Goal: Check status: Check status

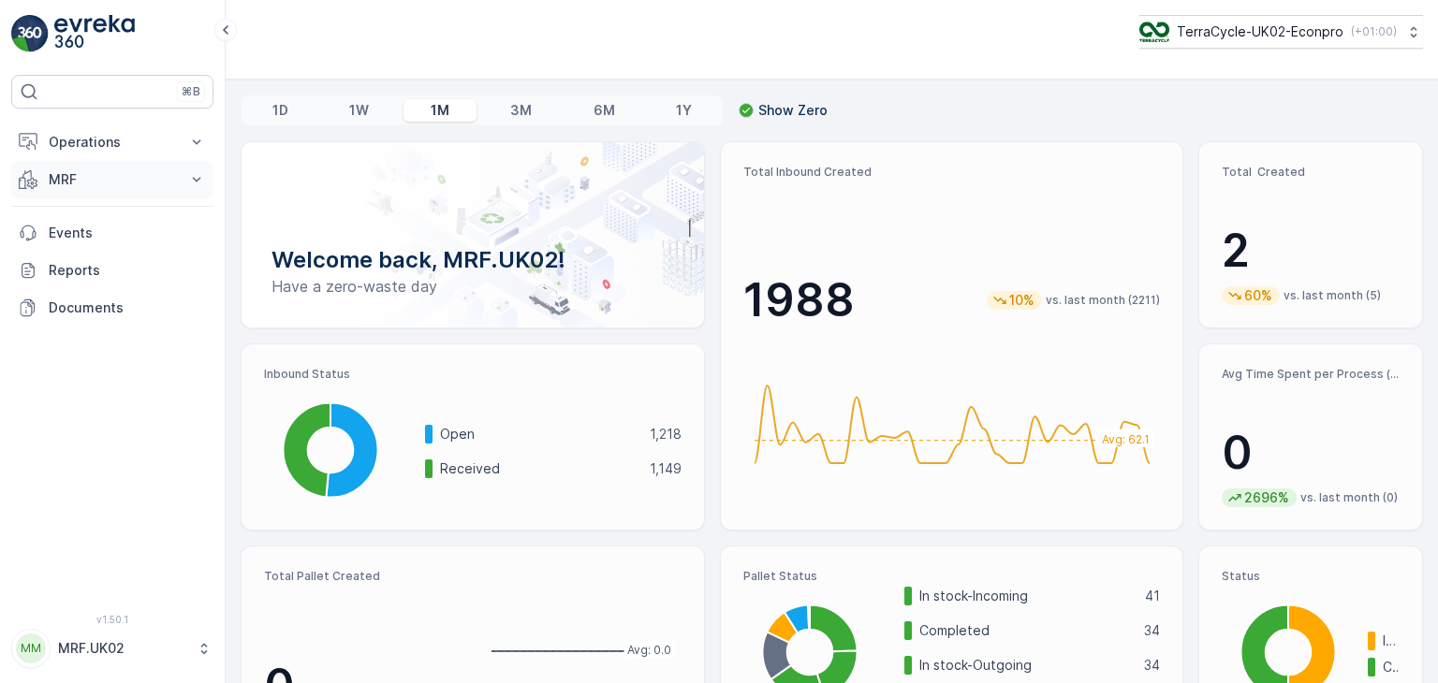
click at [193, 176] on icon at bounding box center [196, 179] width 19 height 19
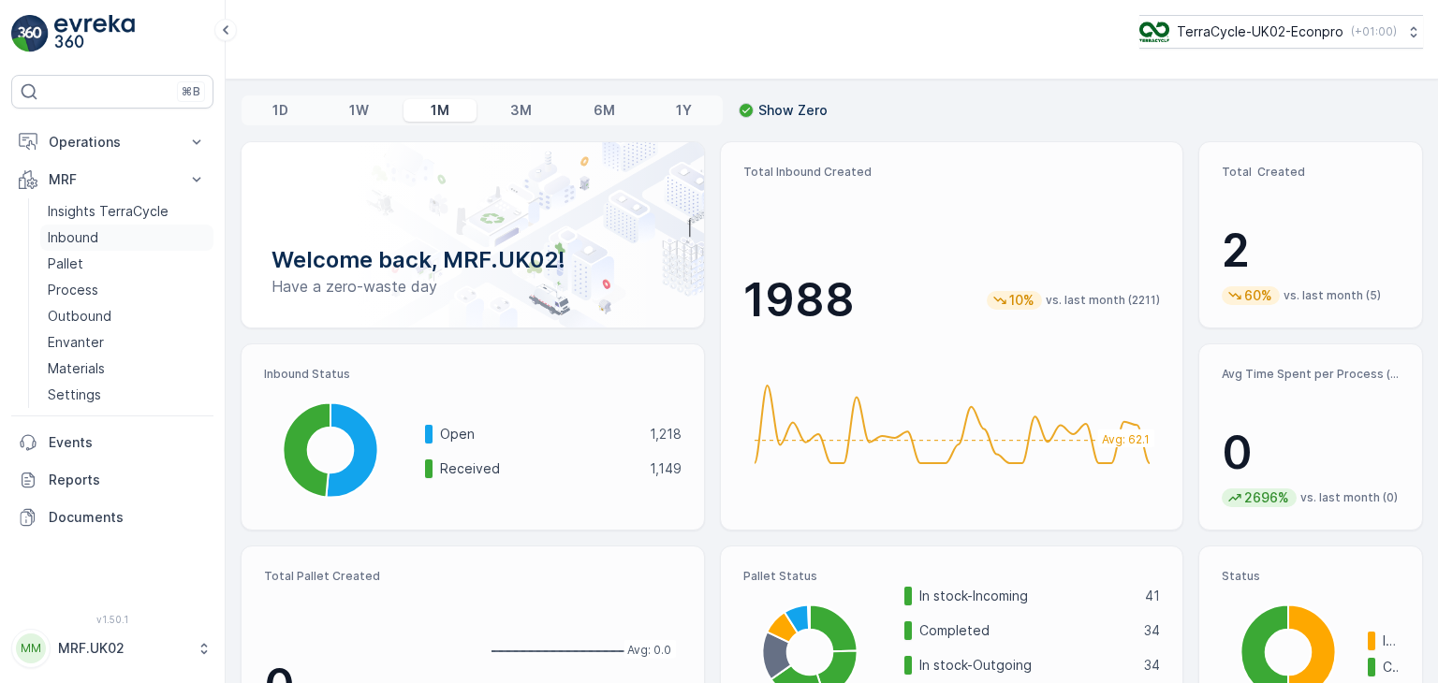
click at [94, 239] on p "Inbound" at bounding box center [73, 237] width 51 height 19
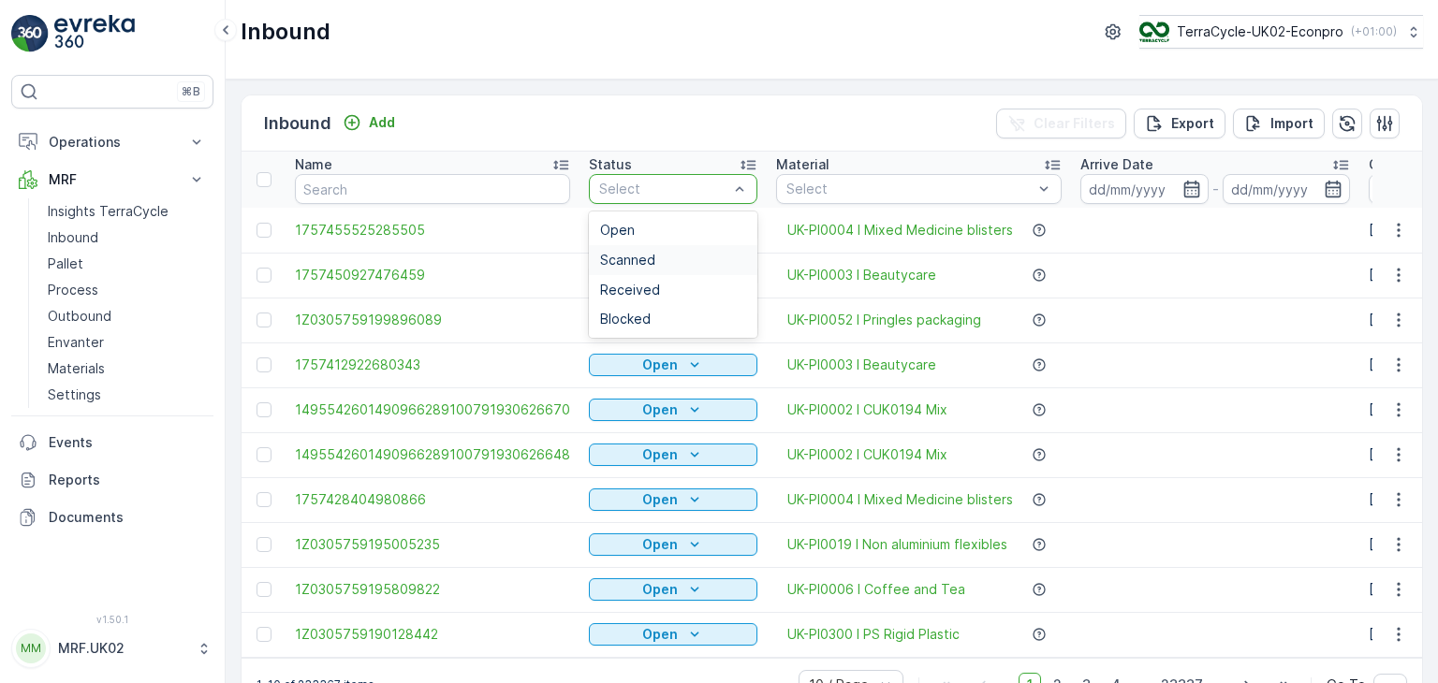
click at [656, 263] on div "Scanned" at bounding box center [673, 260] width 146 height 15
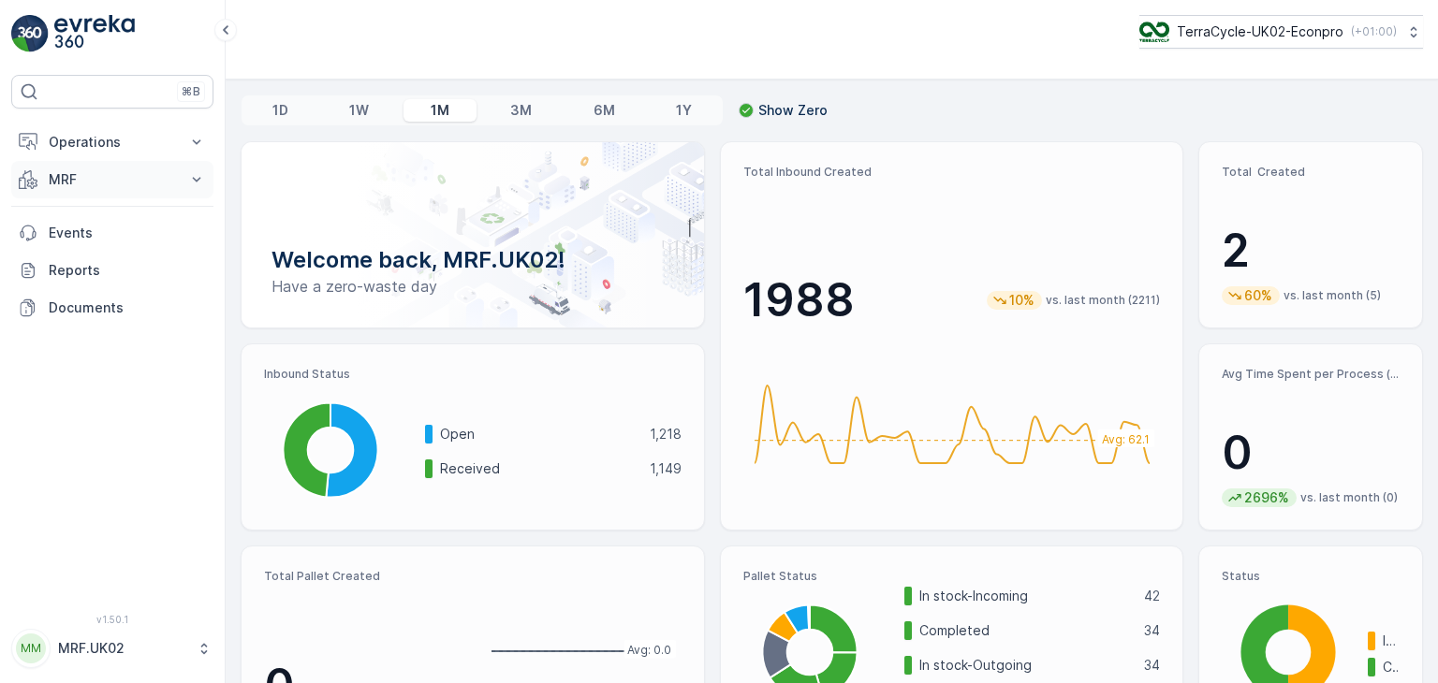
click at [197, 186] on icon at bounding box center [196, 179] width 19 height 19
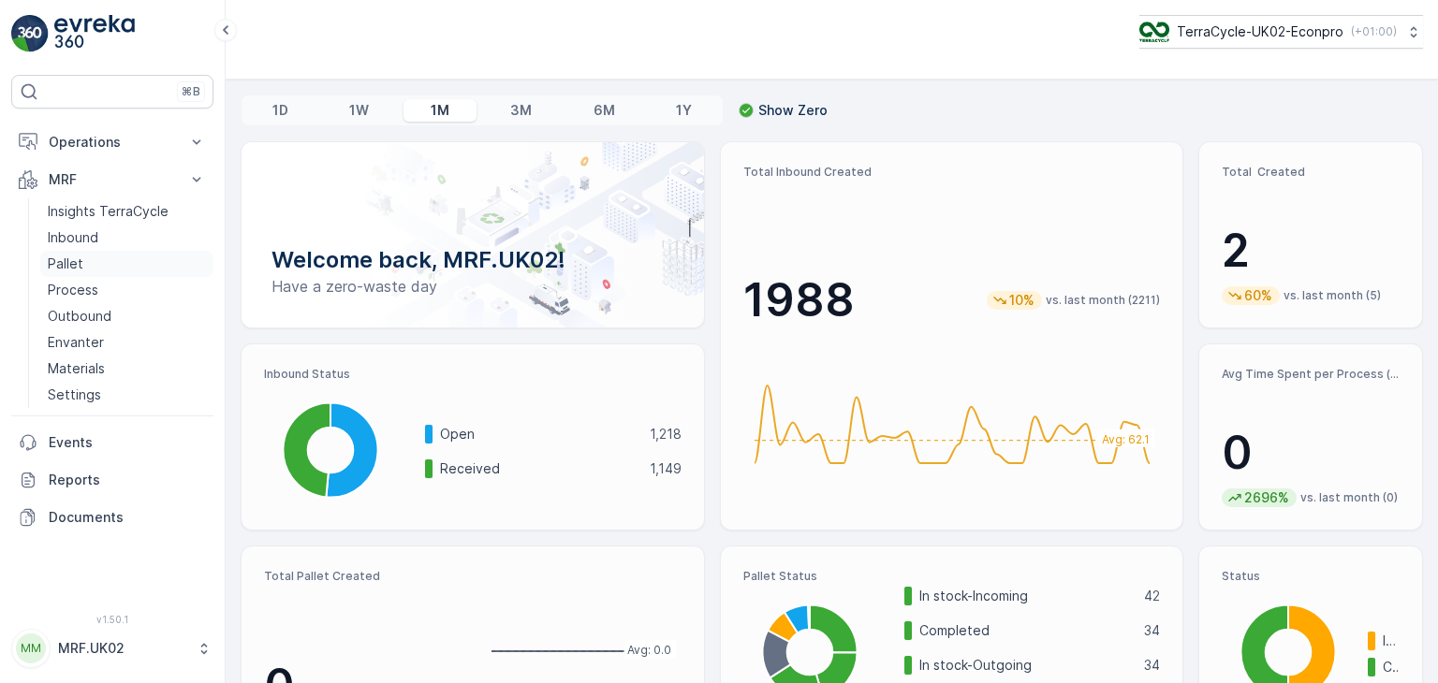
click at [94, 267] on link "Pallet" at bounding box center [126, 264] width 173 height 26
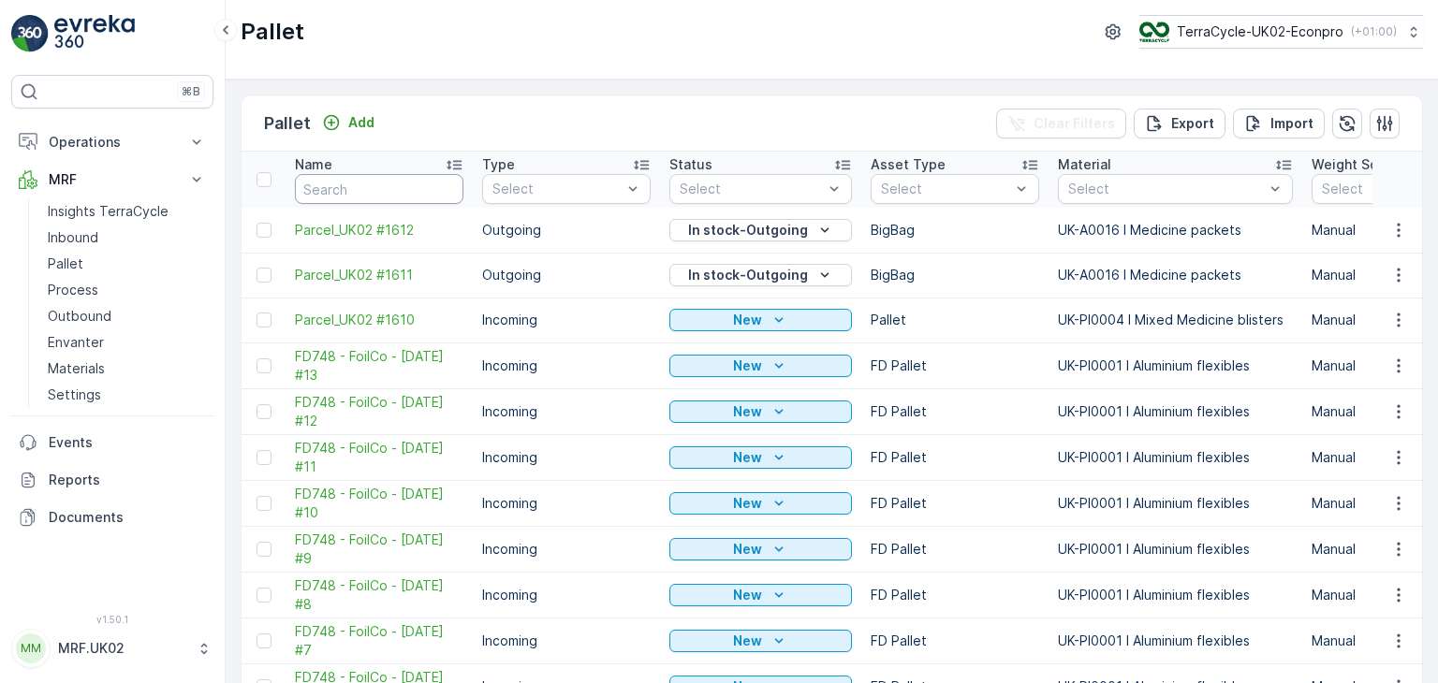
click at [445, 190] on input "text" at bounding box center [379, 189] width 168 height 30
type input "310"
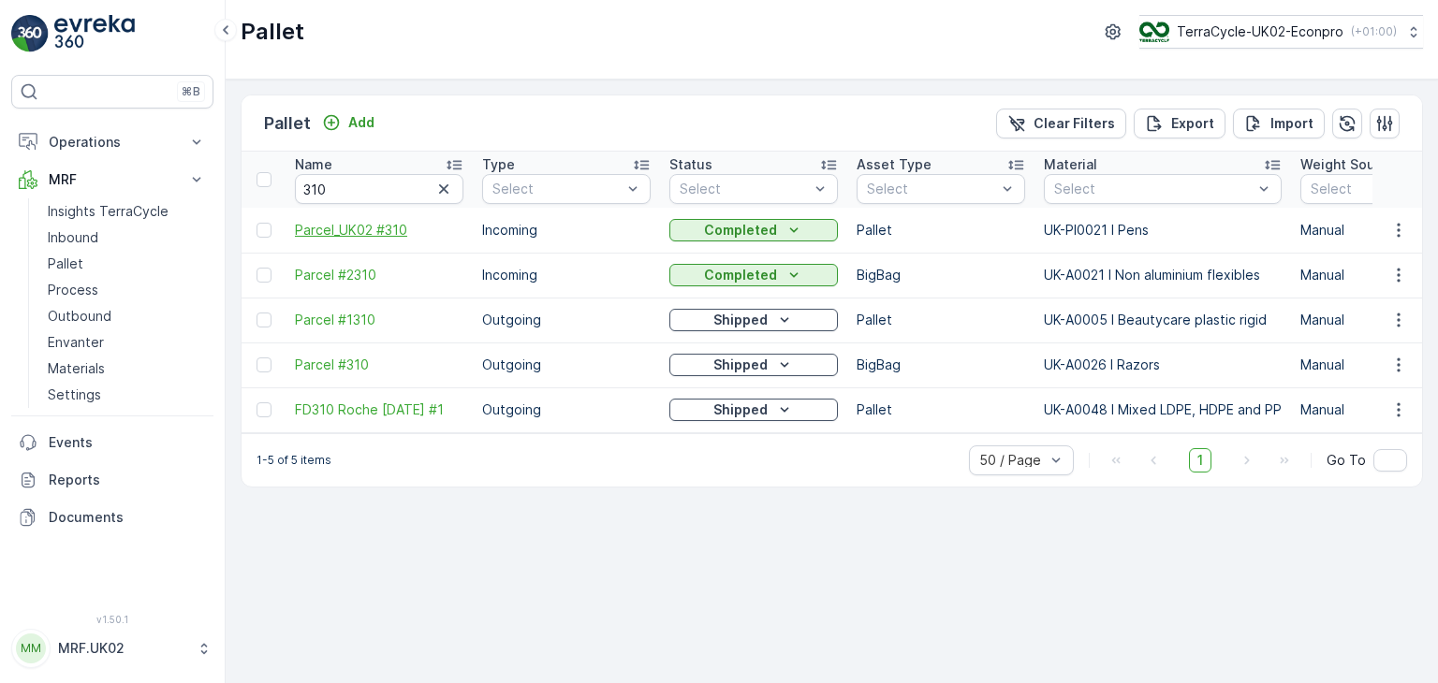
click at [397, 233] on span "Parcel_UK02 #310" at bounding box center [379, 230] width 168 height 19
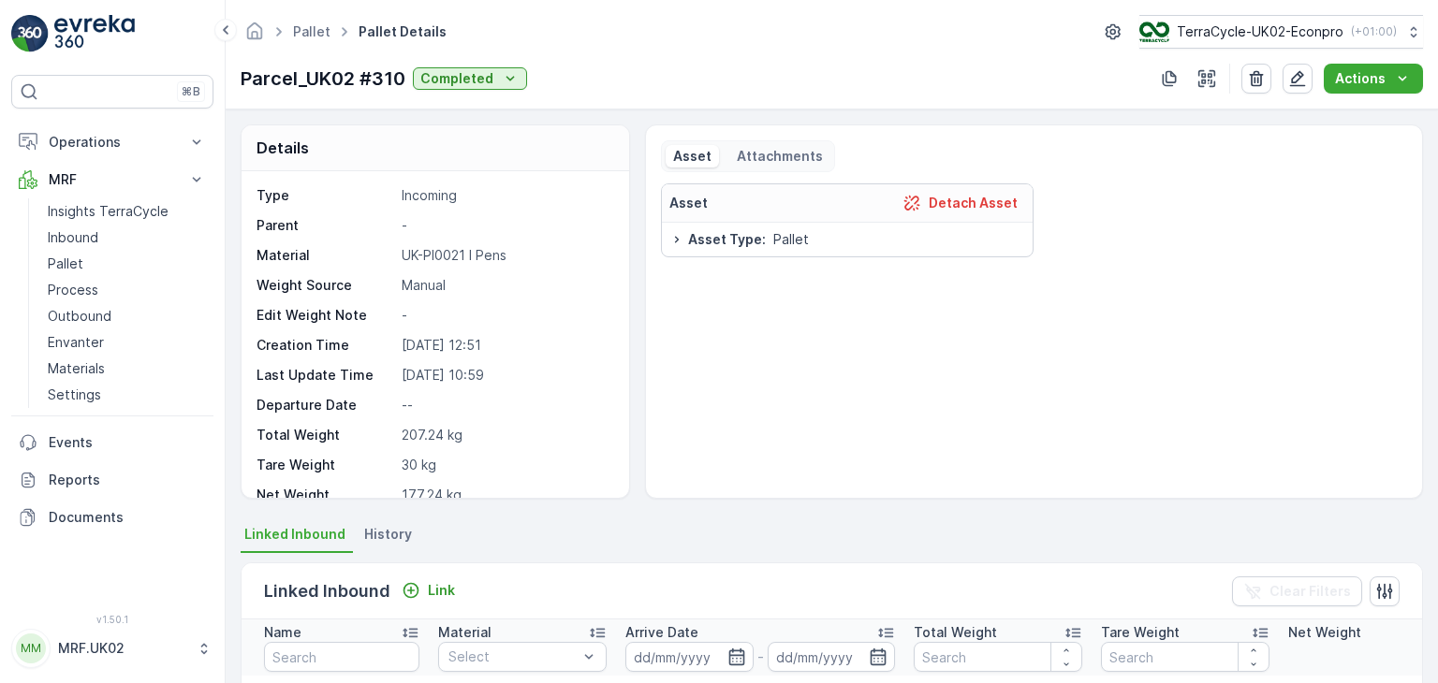
scroll to position [502, 0]
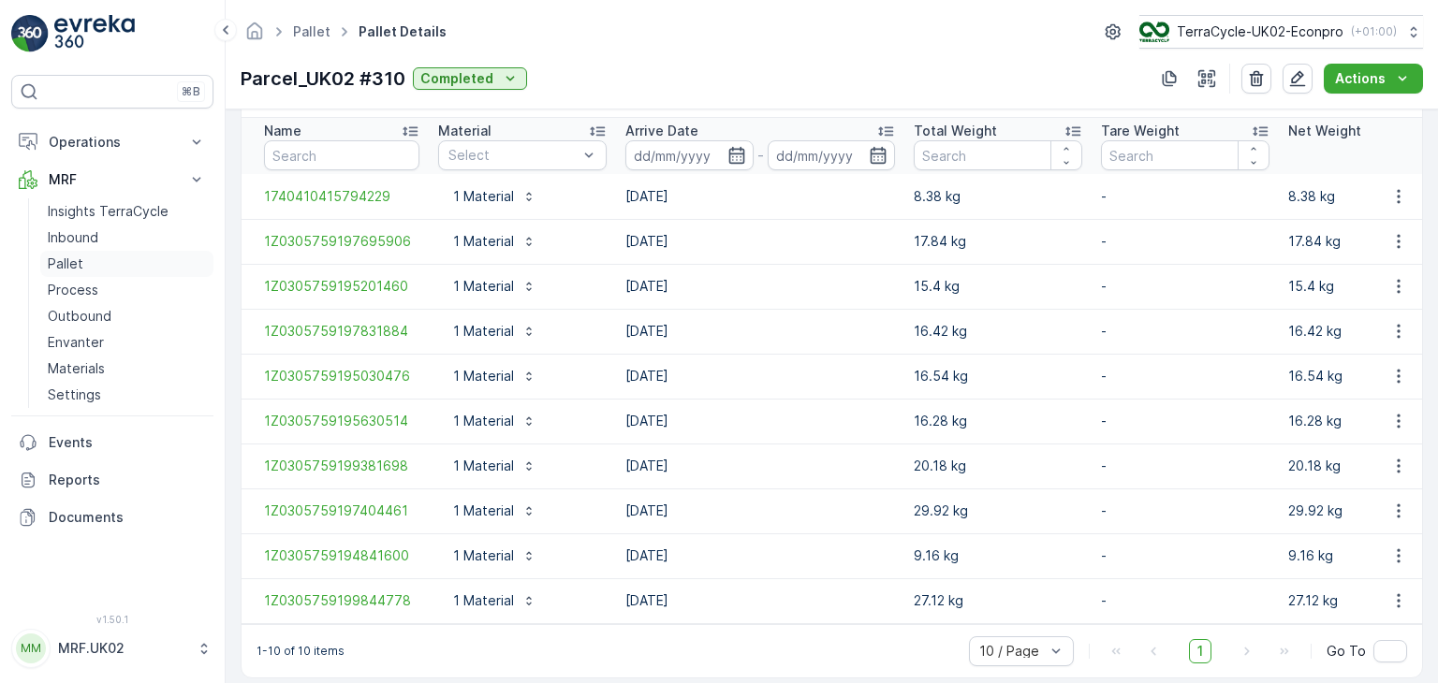
click at [90, 262] on link "Pallet" at bounding box center [126, 264] width 173 height 26
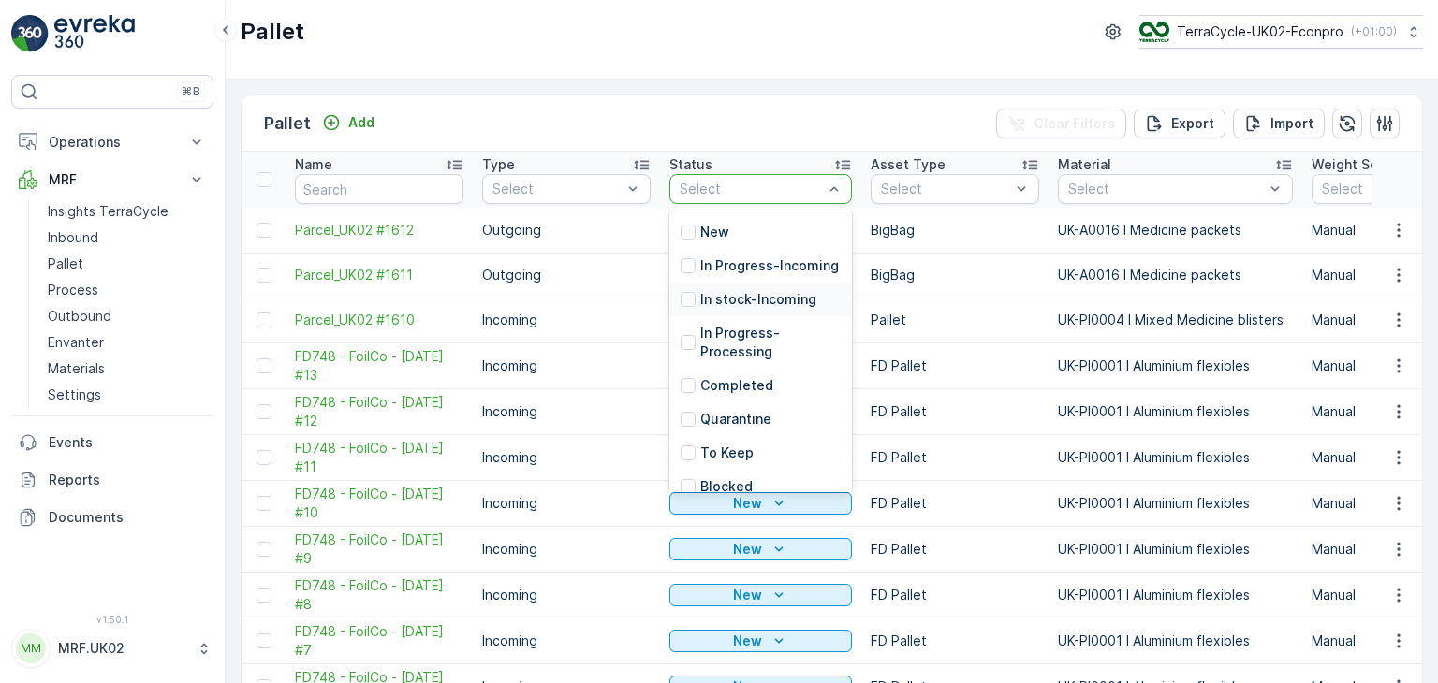
click at [773, 309] on p "In stock-Incoming" at bounding box center [758, 299] width 116 height 19
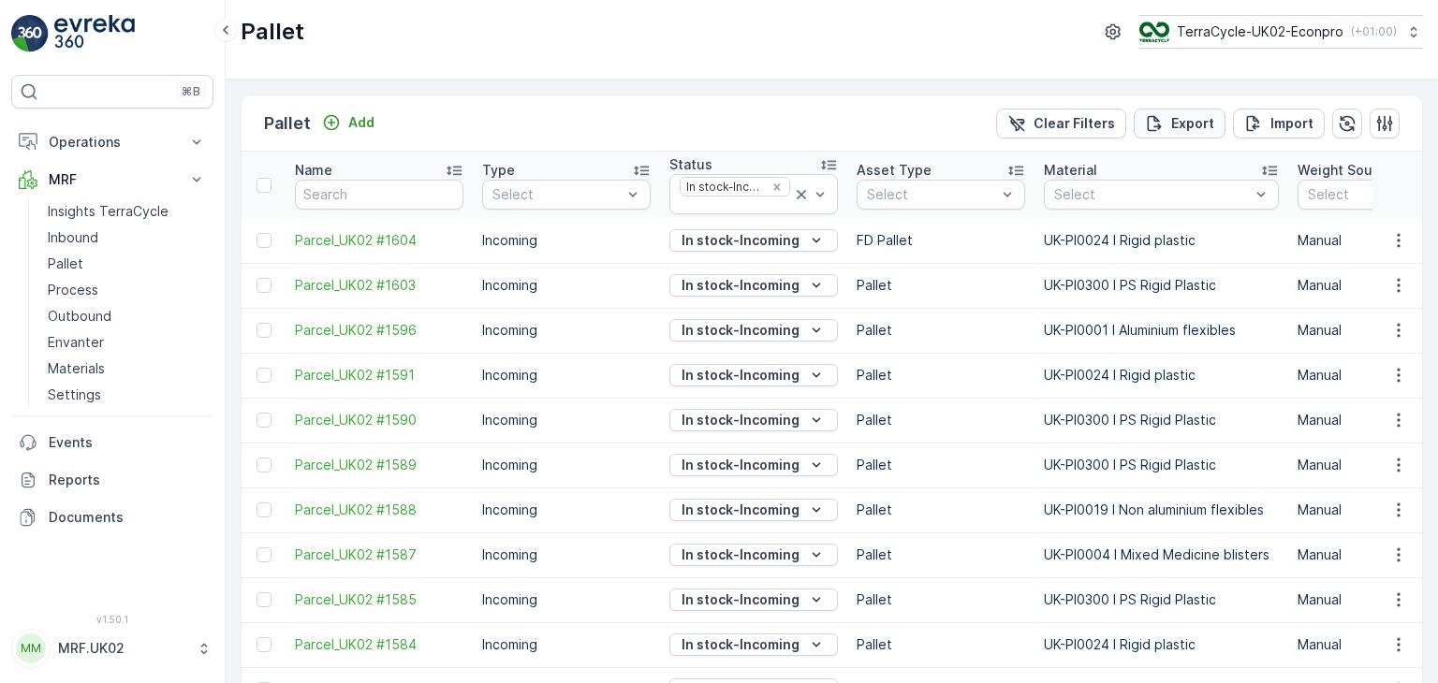
click at [1184, 128] on p "Export" at bounding box center [1192, 123] width 43 height 19
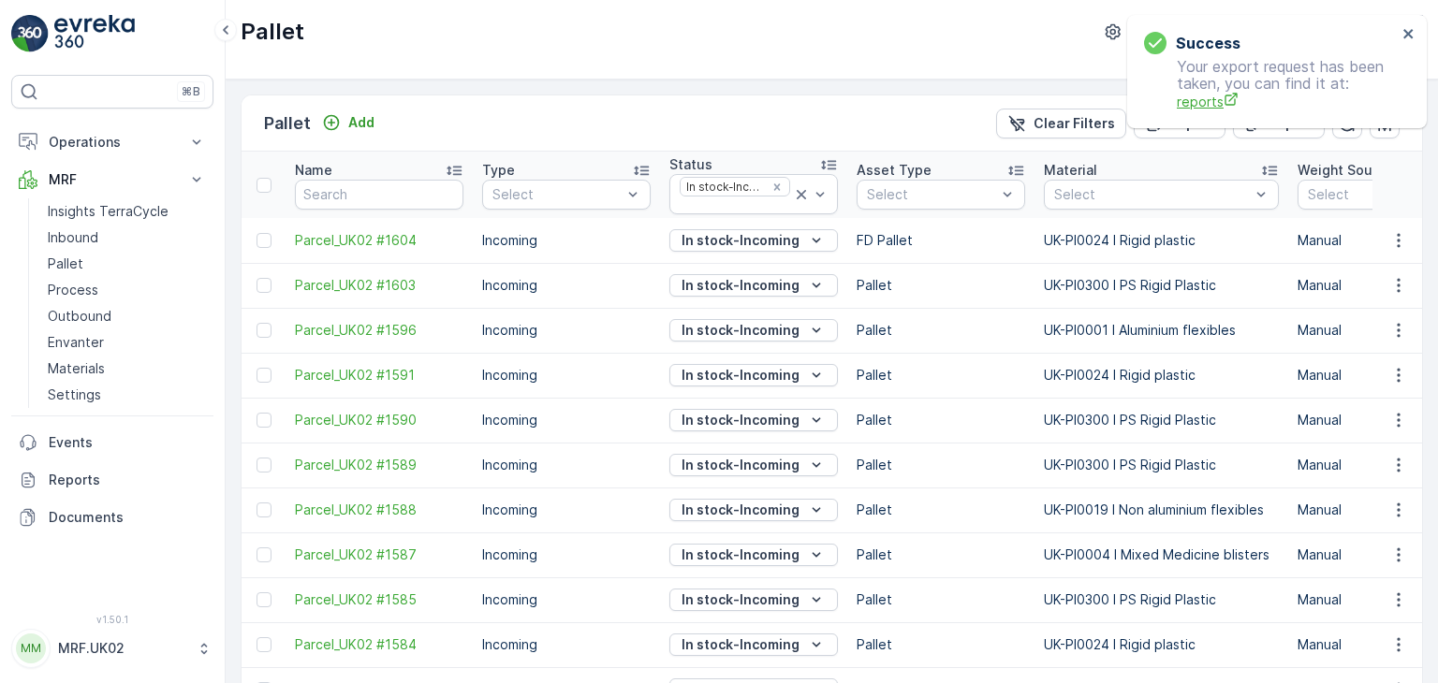
click at [1200, 100] on span "reports" at bounding box center [1287, 102] width 220 height 20
click at [424, 190] on input "text" at bounding box center [379, 195] width 168 height 30
type input "PARCEL"
click at [1407, 35] on icon "close" at bounding box center [1407, 33] width 9 height 9
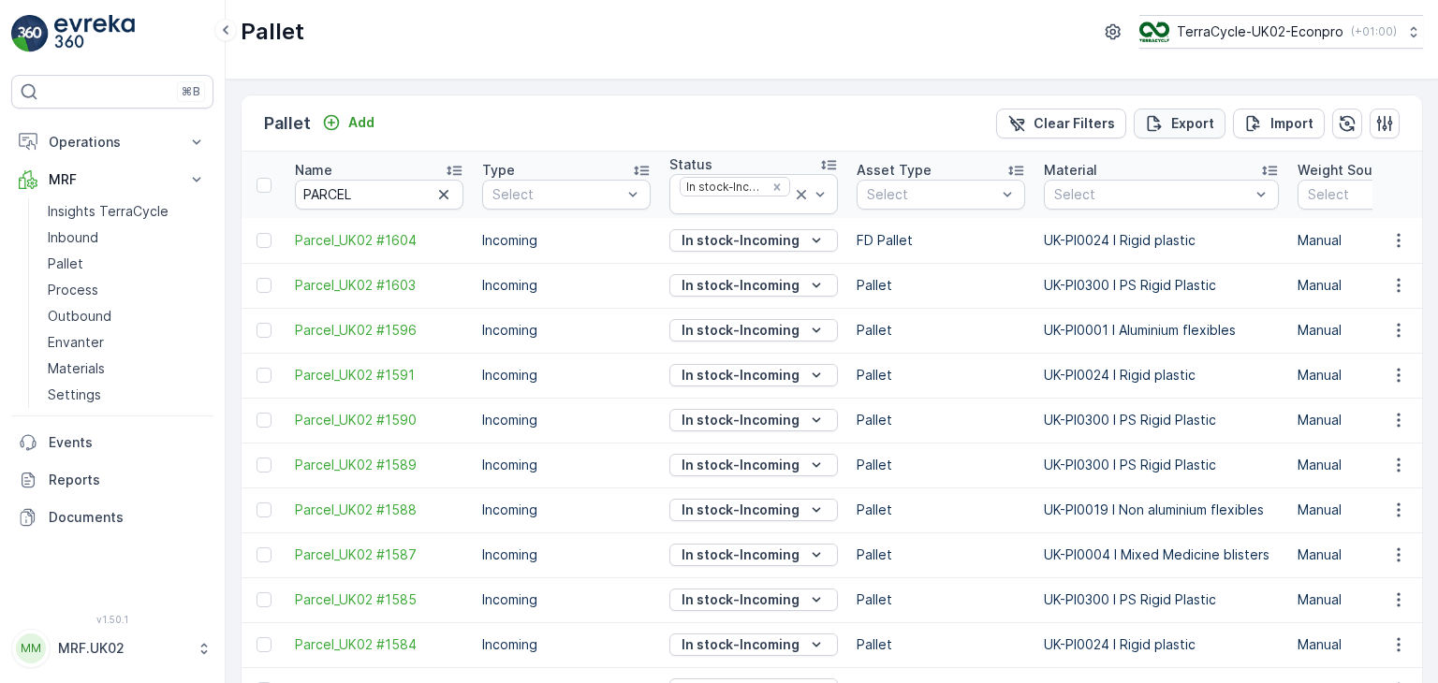
click at [1194, 122] on p "Export" at bounding box center [1192, 123] width 43 height 19
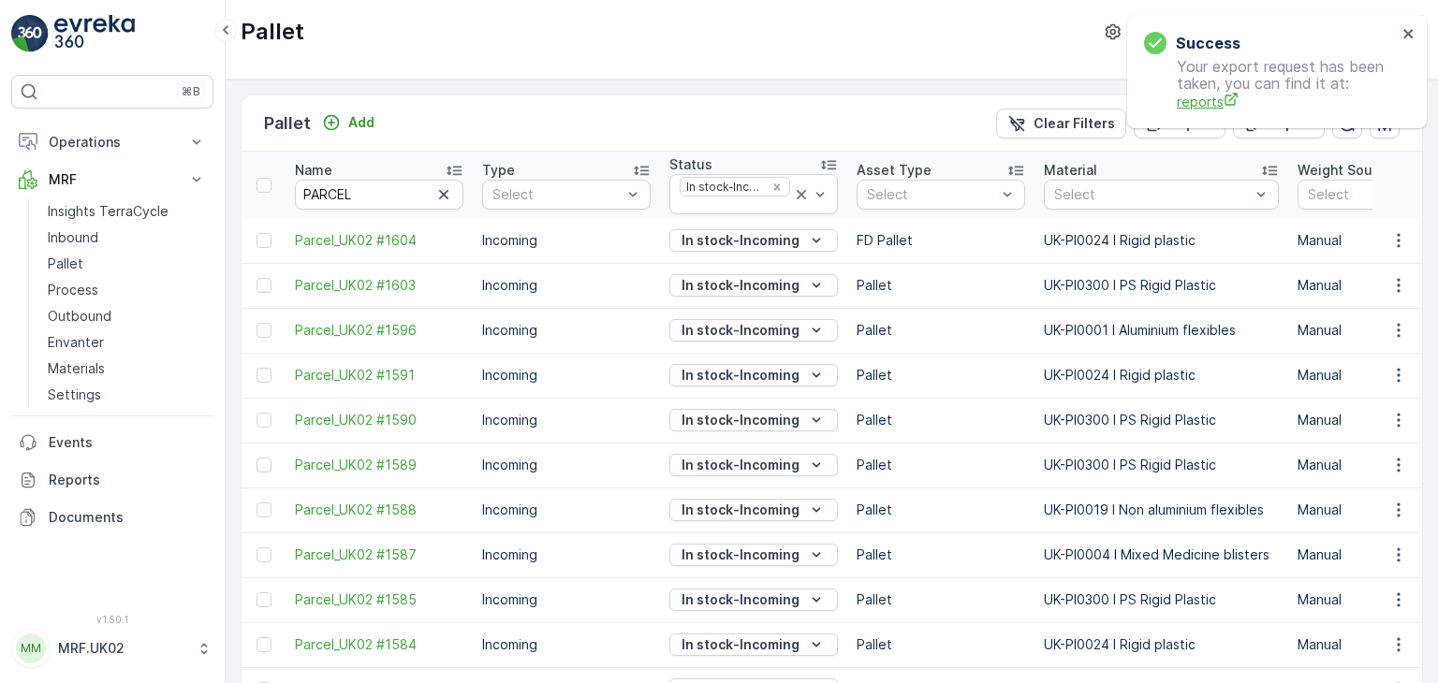
click at [1202, 110] on span "reports" at bounding box center [1287, 102] width 220 height 20
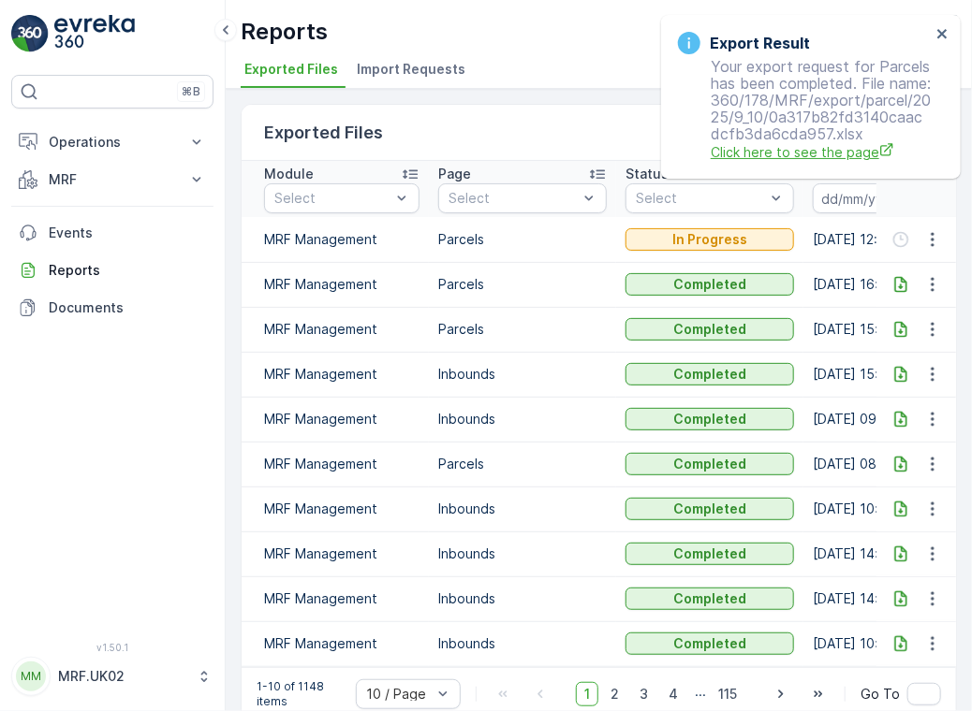
click at [784, 162] on span "Click here to see the page" at bounding box center [820, 152] width 220 height 20
click at [899, 238] on icon at bounding box center [900, 239] width 19 height 19
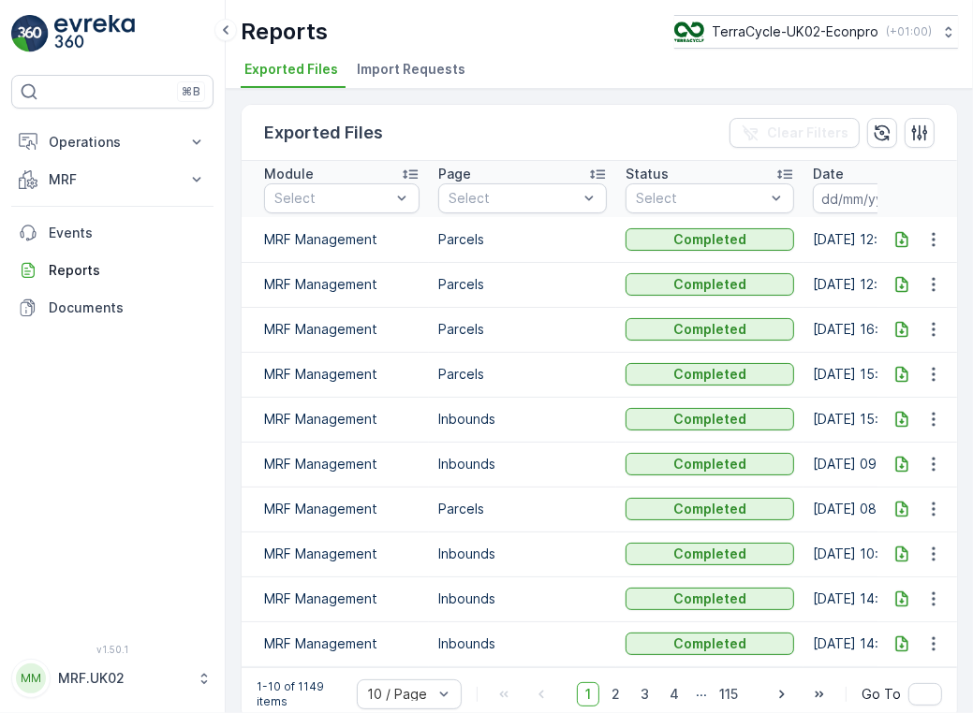
click at [900, 243] on icon at bounding box center [901, 239] width 19 height 19
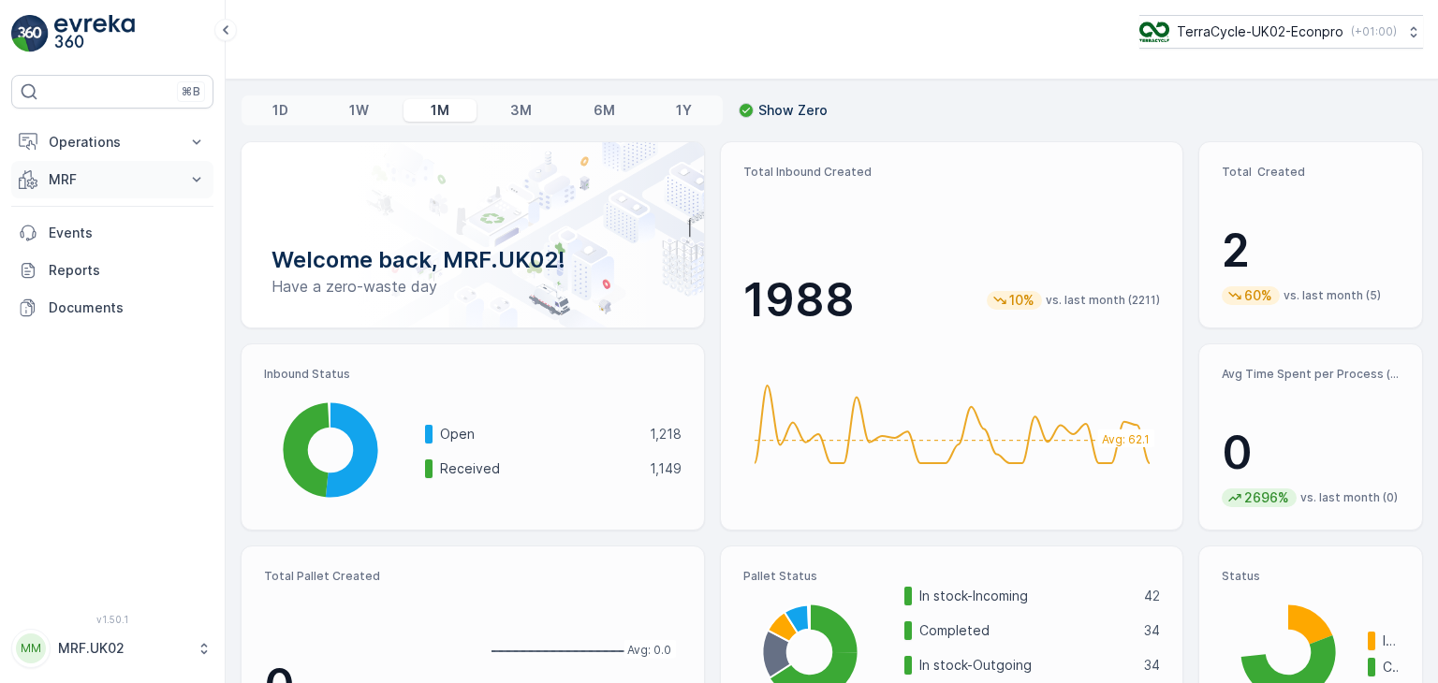
click at [198, 186] on icon at bounding box center [196, 179] width 19 height 19
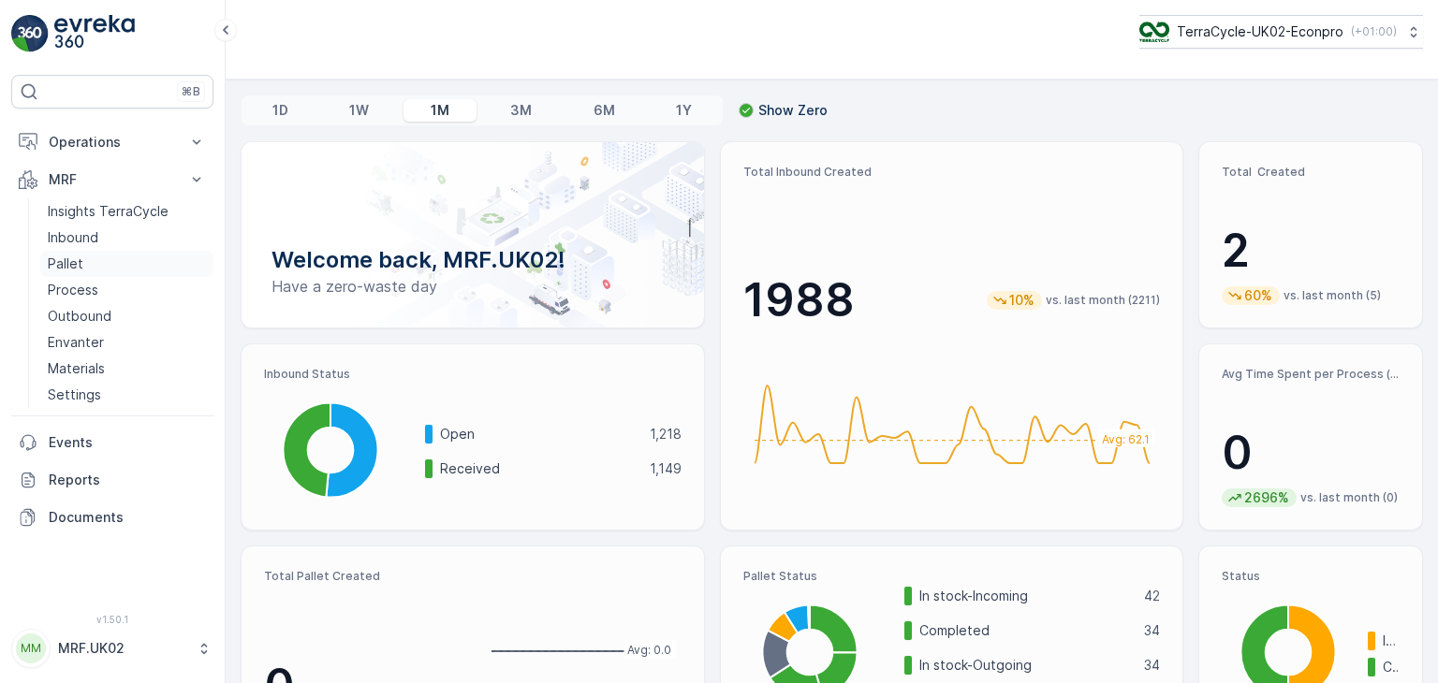
click at [80, 259] on p "Pallet" at bounding box center [66, 264] width 36 height 19
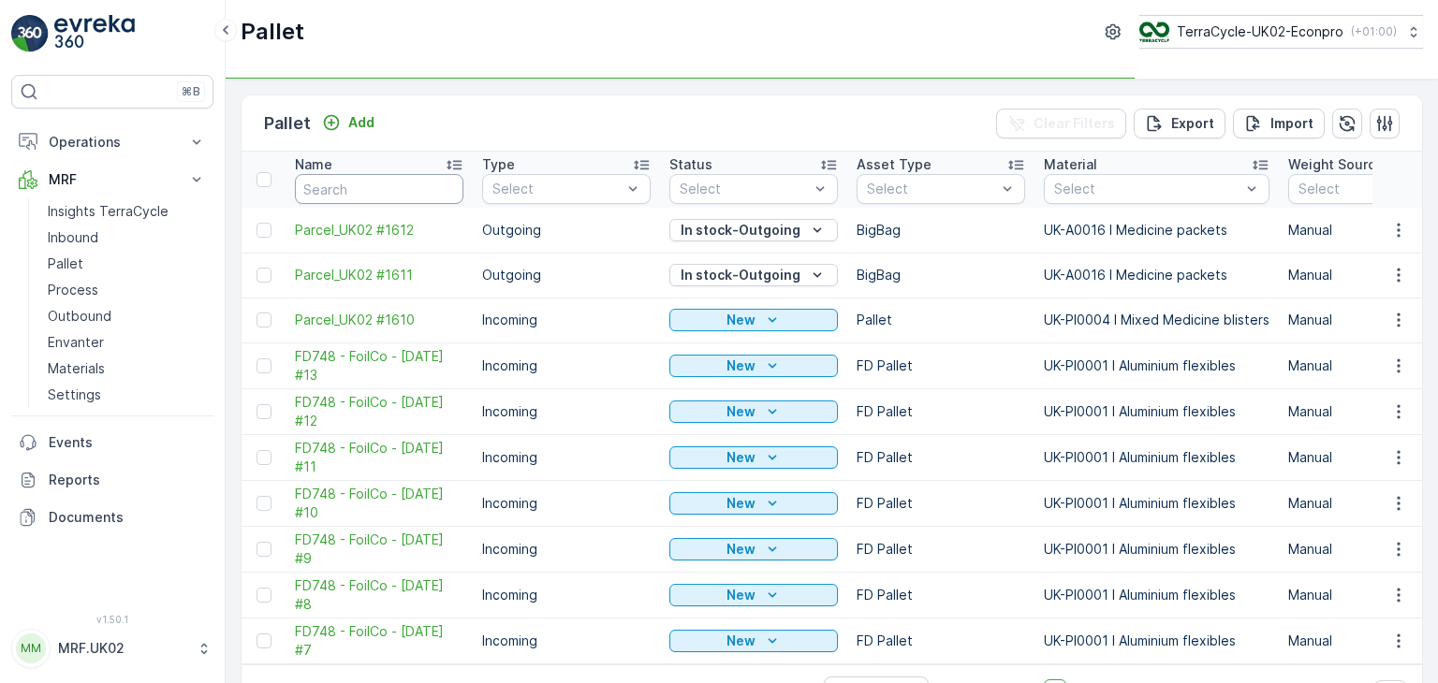
click at [367, 188] on input "text" at bounding box center [379, 189] width 168 height 30
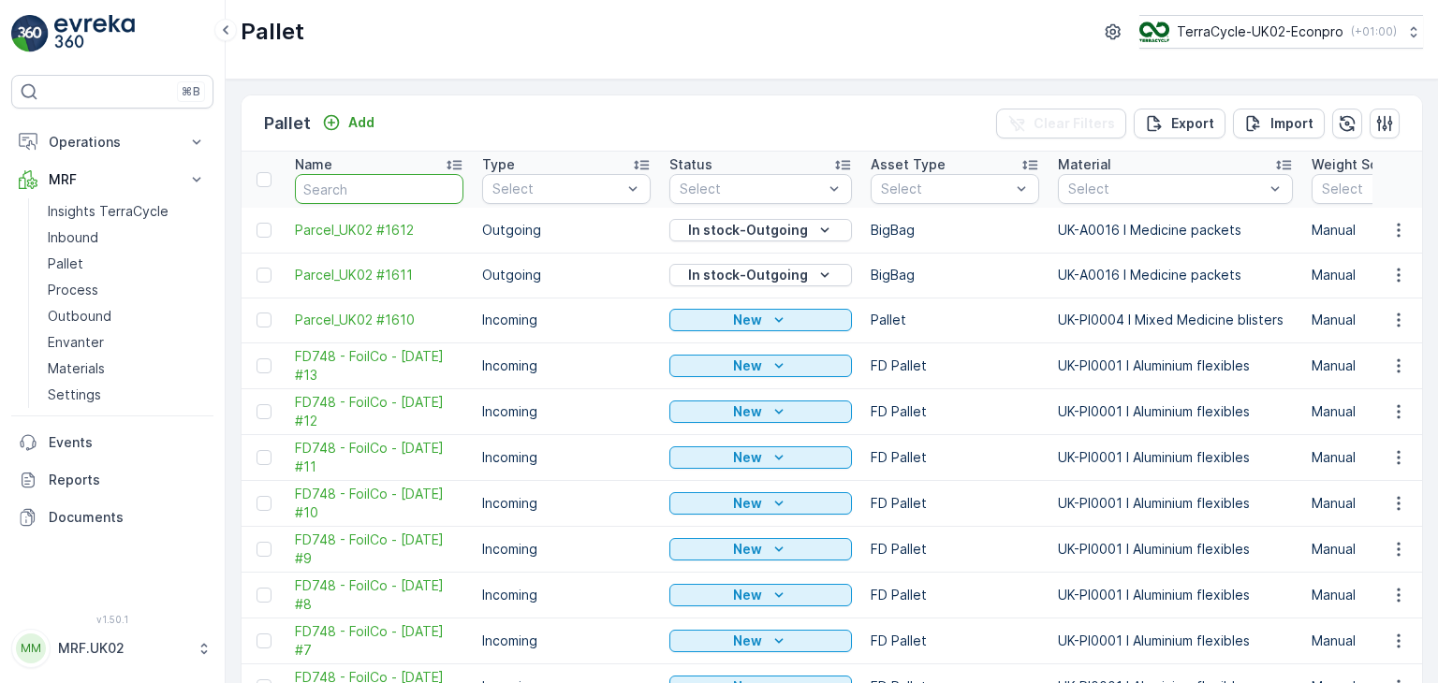
click at [367, 188] on input "text" at bounding box center [379, 189] width 168 height 30
type input "#0"
click at [367, 188] on input "#0" at bounding box center [379, 189] width 168 height 30
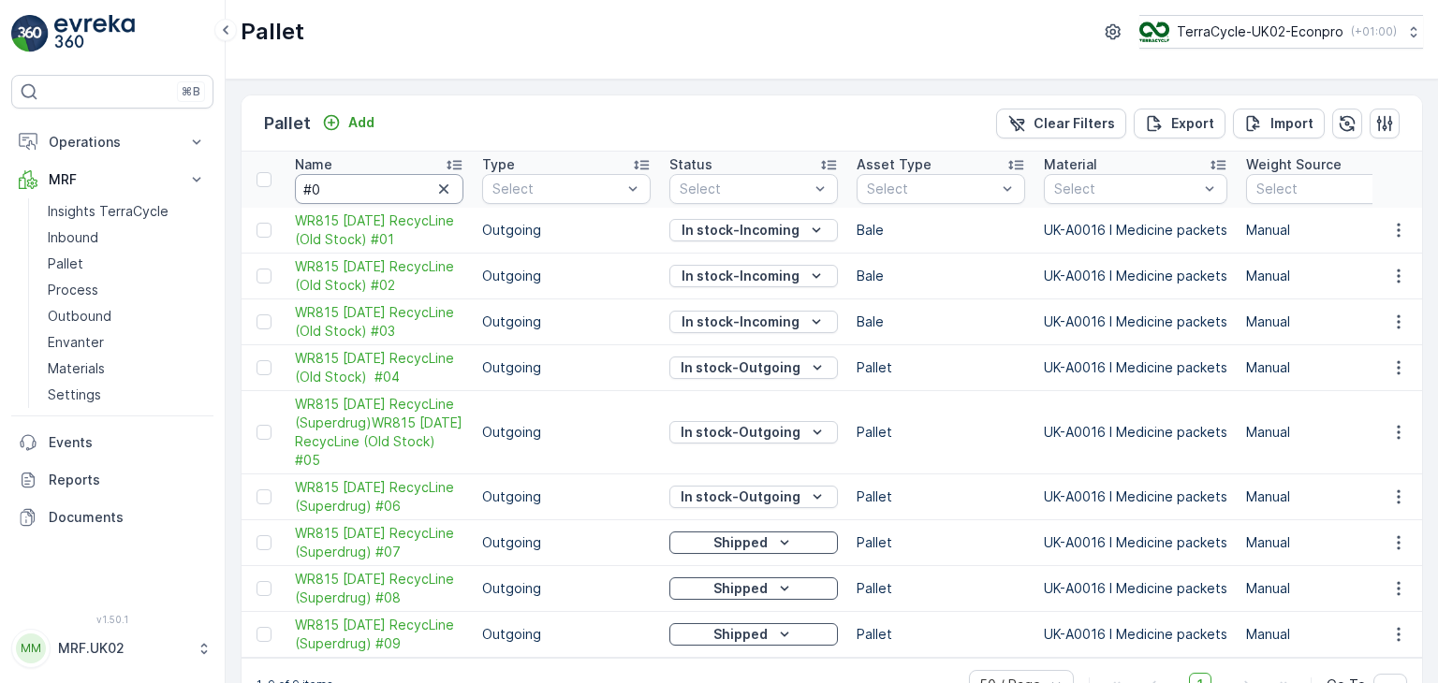
click at [367, 188] on input "#0" at bounding box center [379, 189] width 168 height 30
type input "#932"
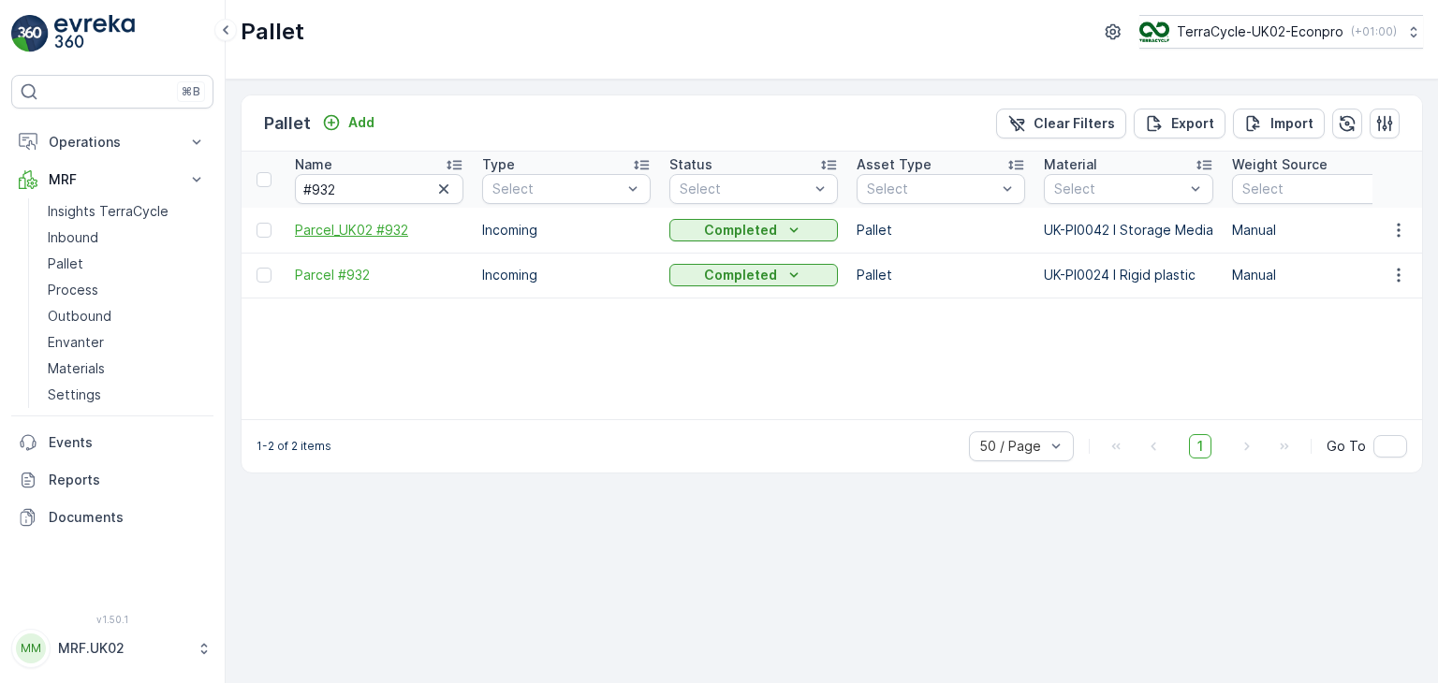
click at [382, 230] on span "Parcel_UK02 #932" at bounding box center [379, 230] width 168 height 19
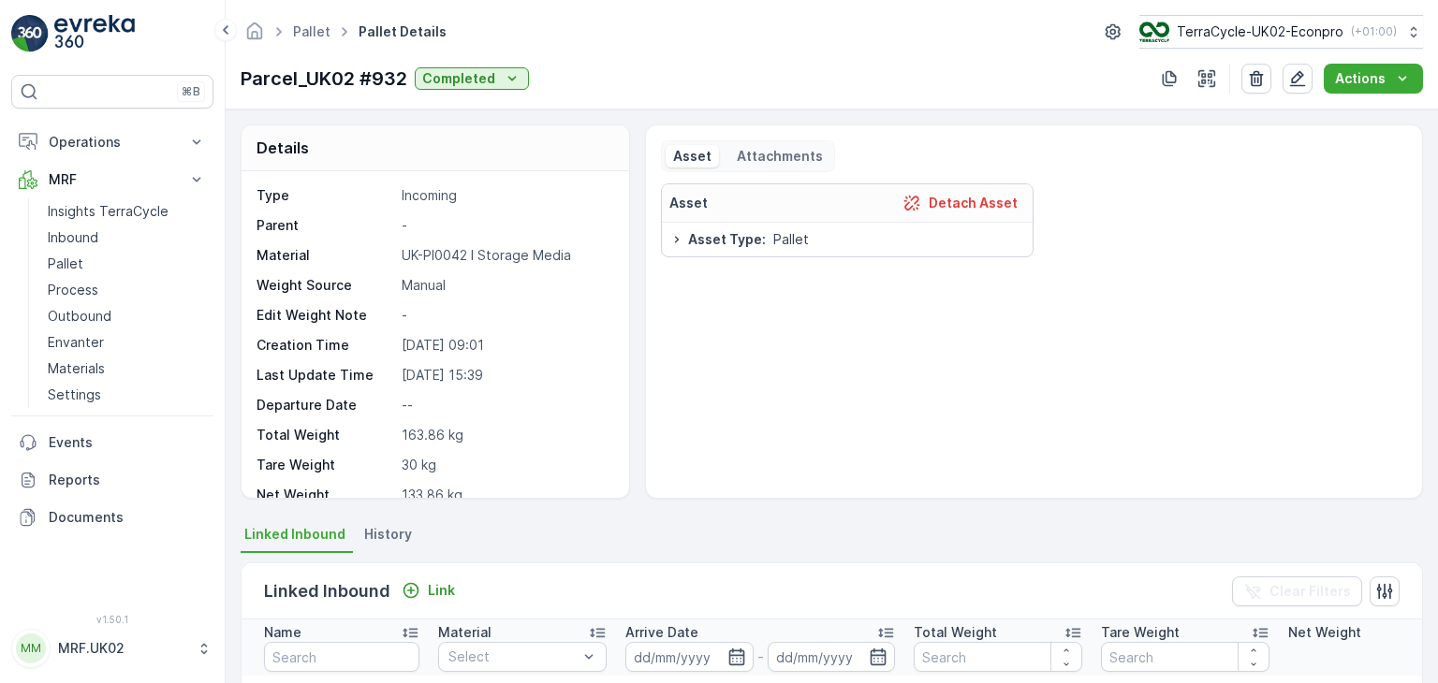
click at [1430, 640] on div "Details Type Incoming Parent - Material UK-PI0042 I Storage Media Weight Source…" at bounding box center [832, 397] width 1212 height 574
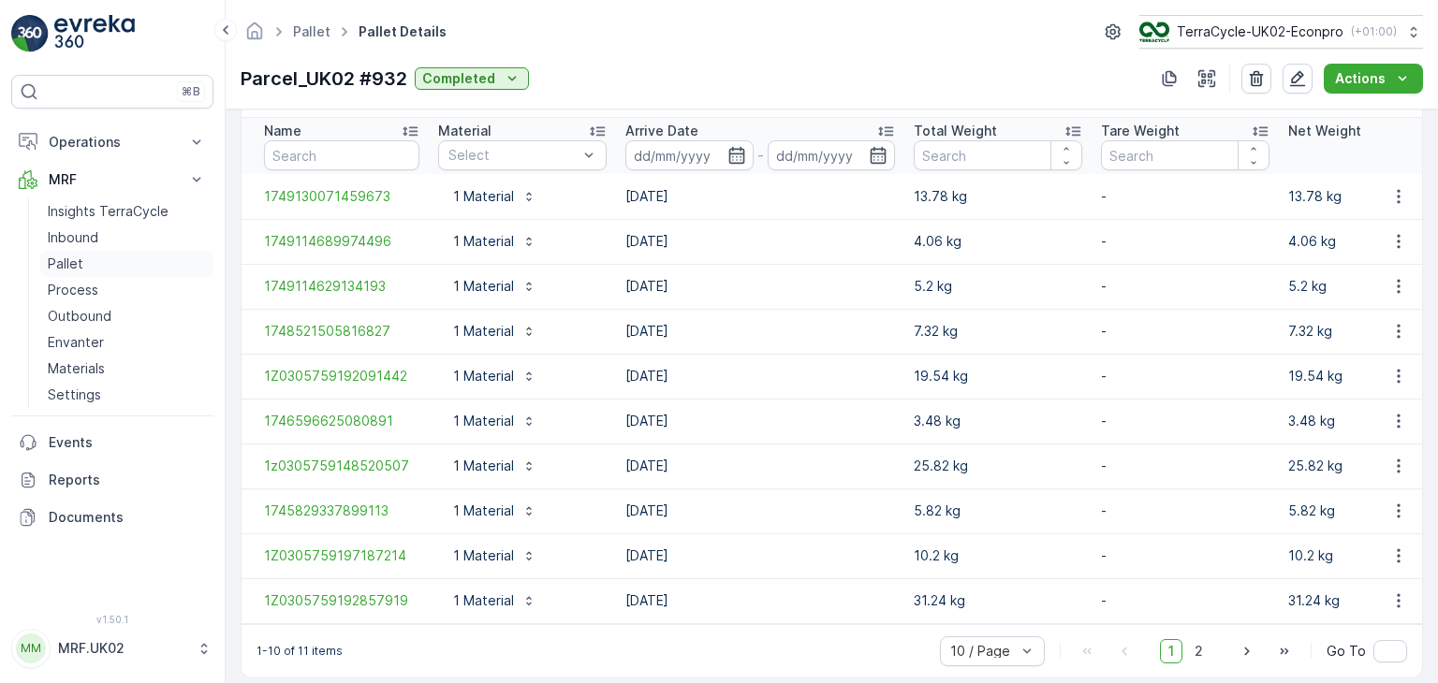
click at [77, 263] on p "Pallet" at bounding box center [66, 264] width 36 height 19
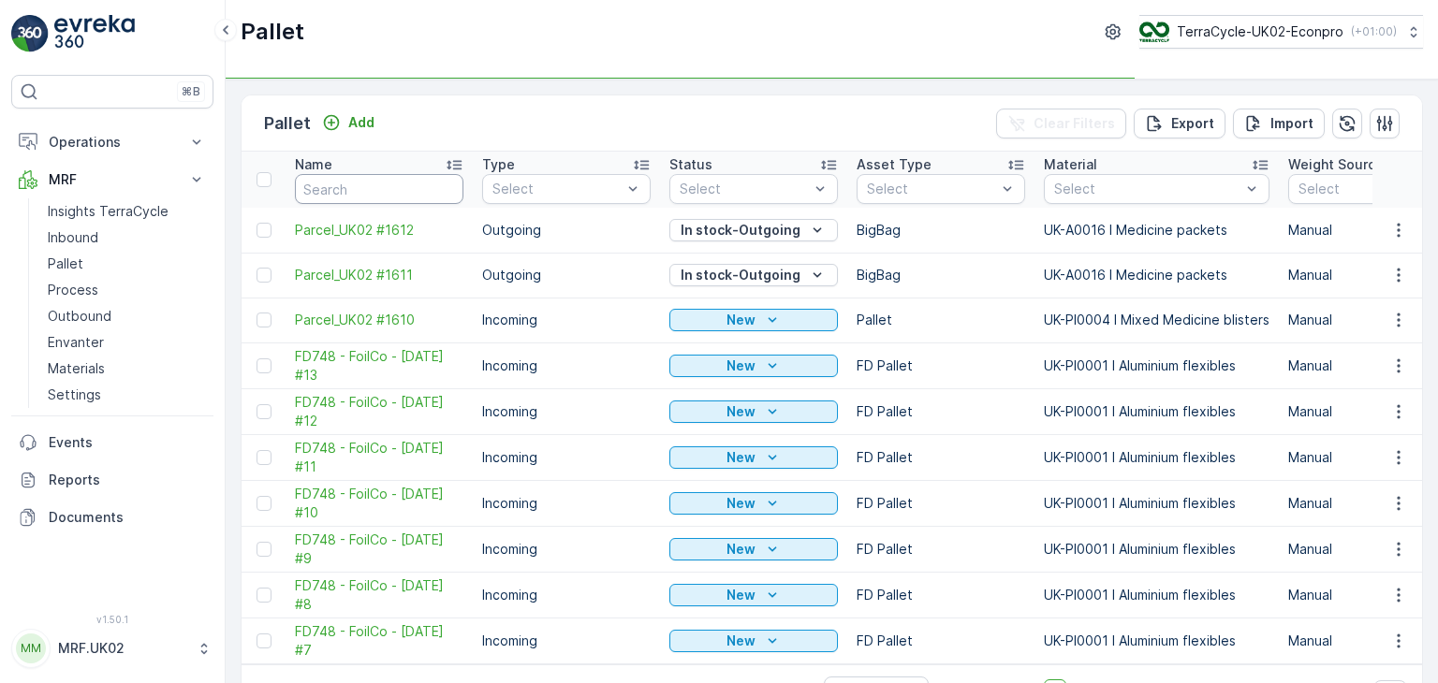
click at [349, 183] on input "text" at bounding box center [379, 189] width 168 height 30
type input "121"
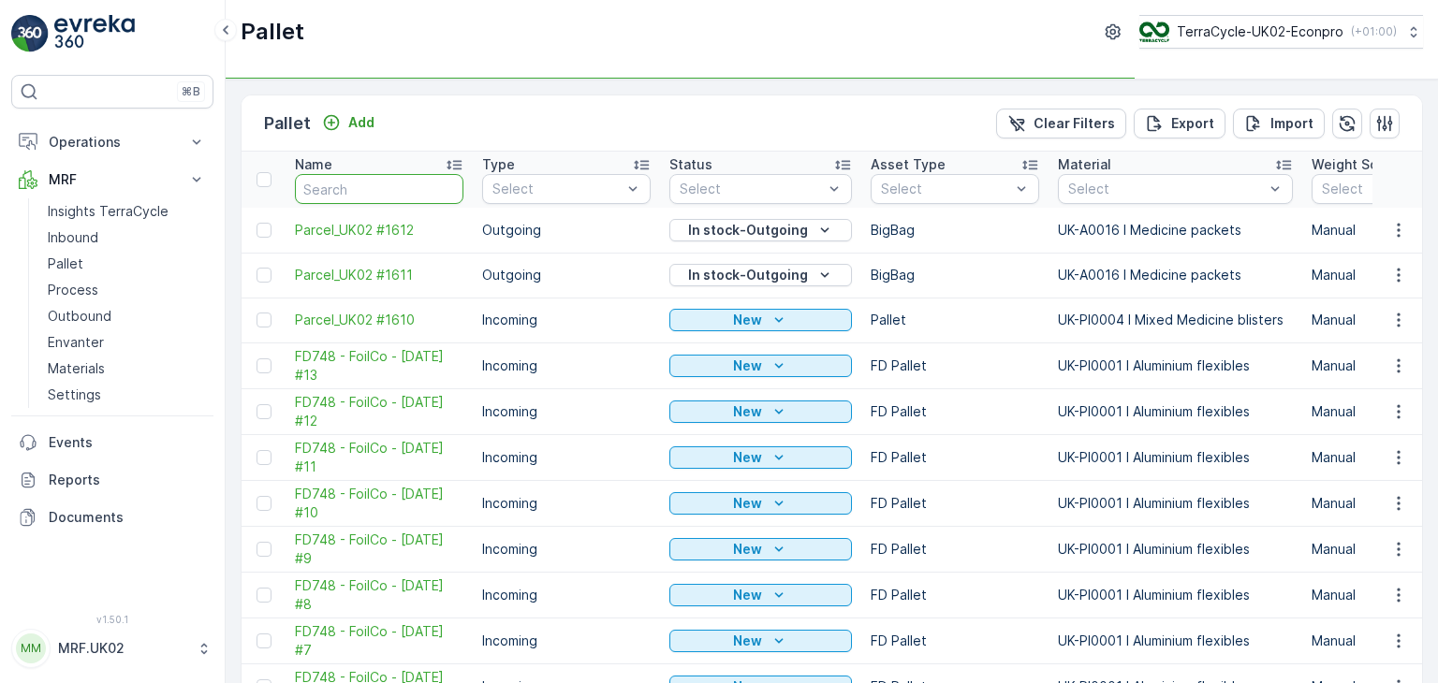
type input "121"
click at [349, 183] on input "121" at bounding box center [379, 189] width 168 height 30
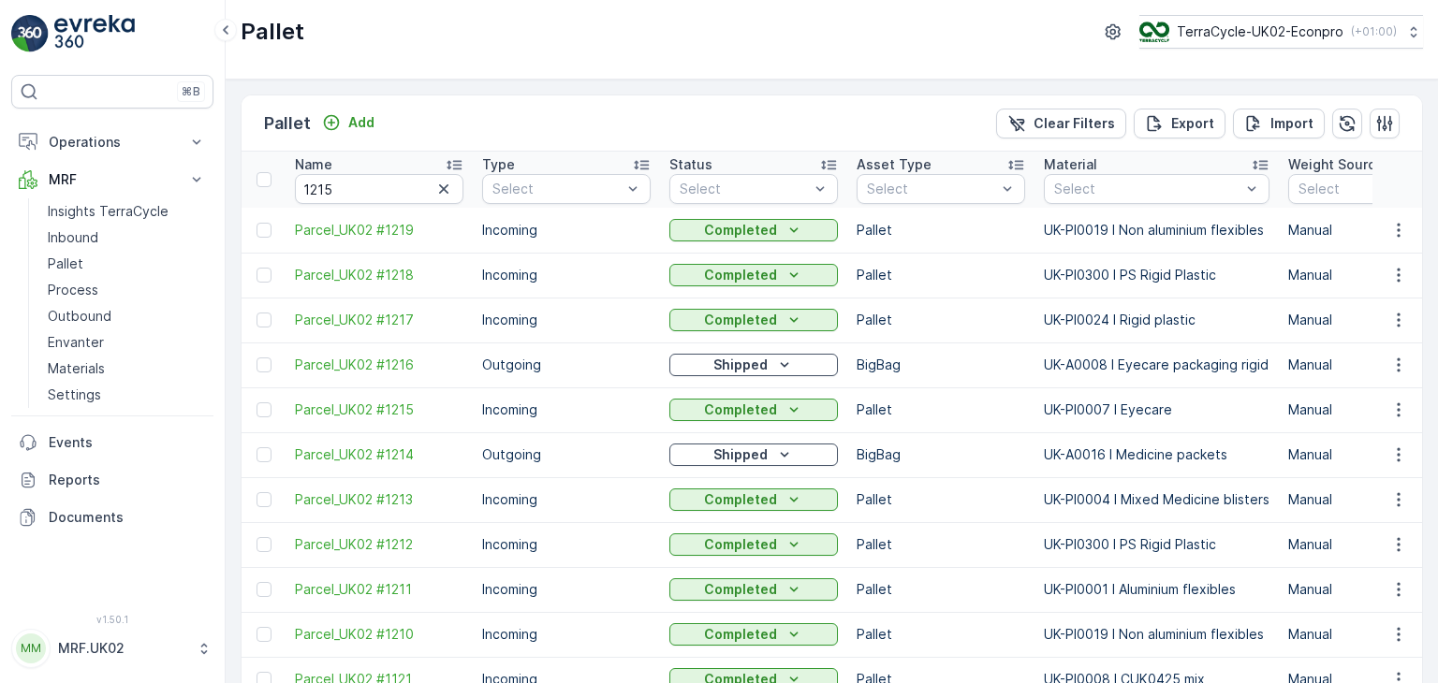
type input "121"
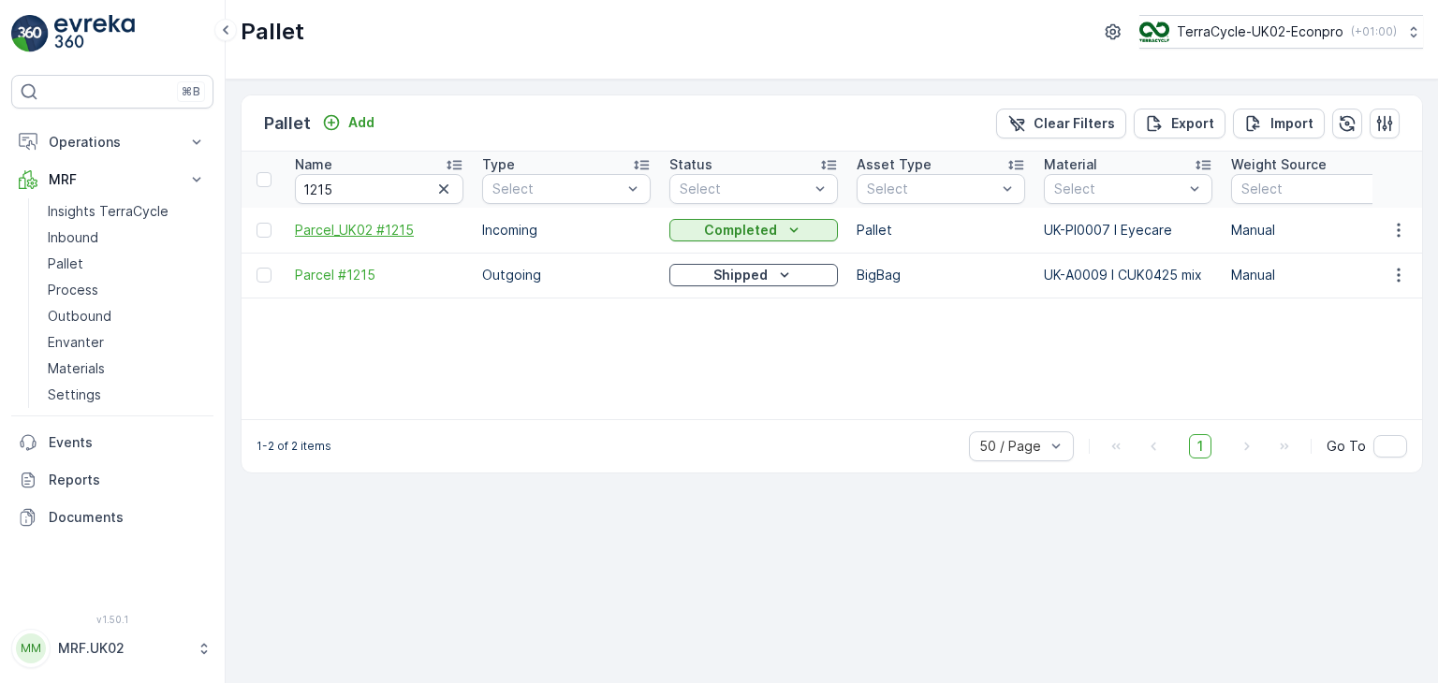
click at [398, 230] on span "Parcel_UK02 #1215" at bounding box center [379, 230] width 168 height 19
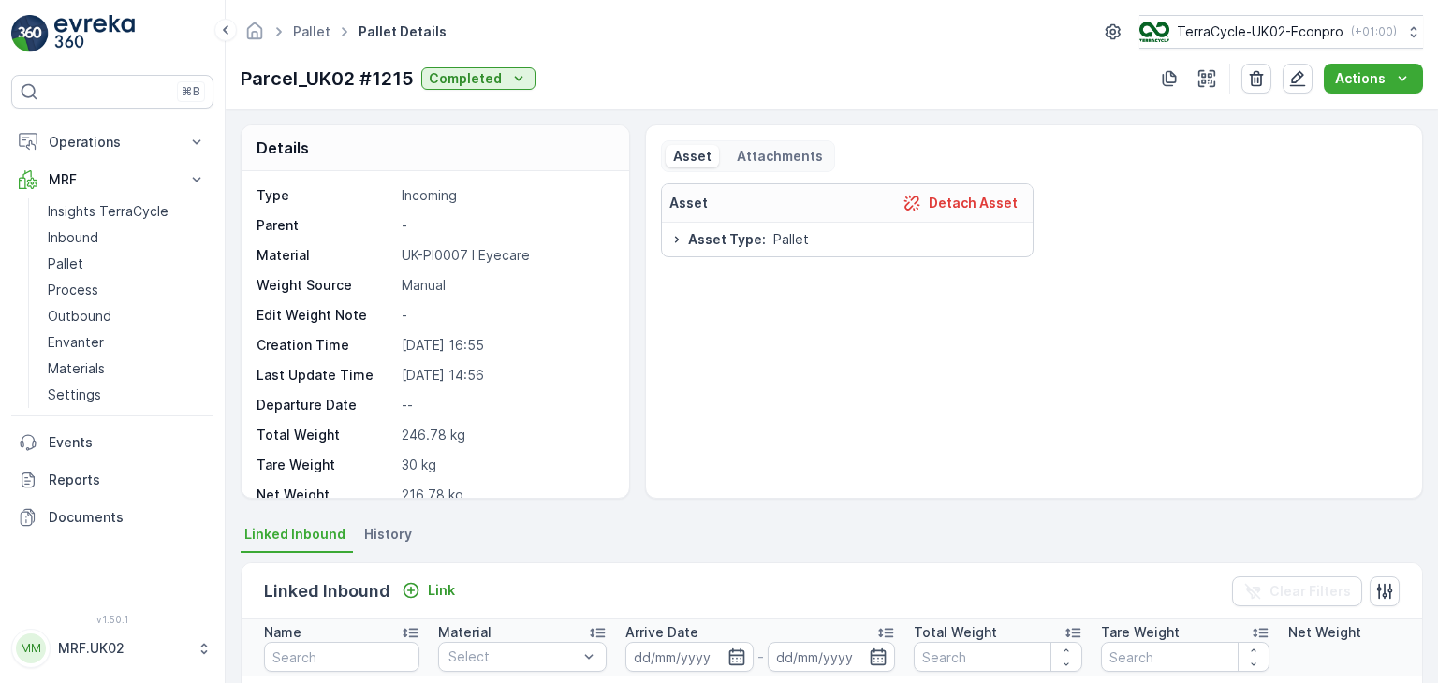
click at [404, 534] on span "History" at bounding box center [388, 534] width 48 height 19
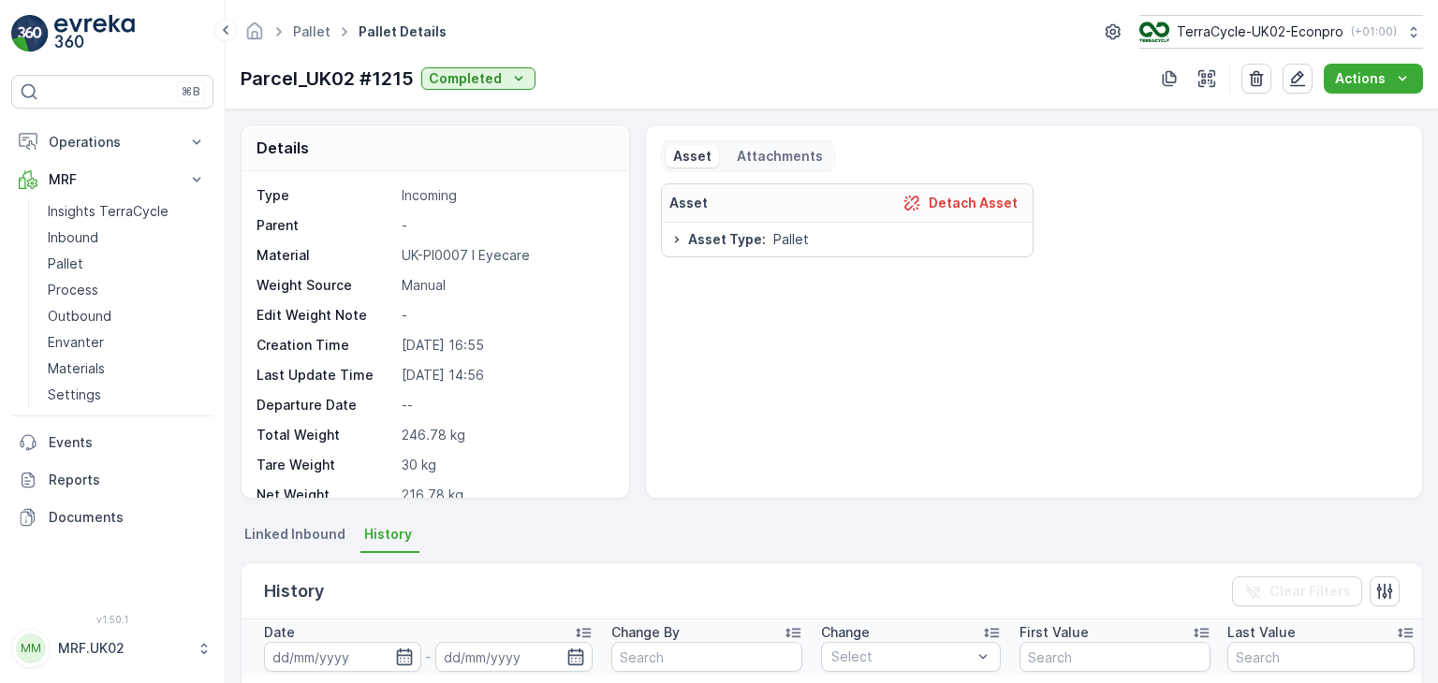
scroll to position [502, 0]
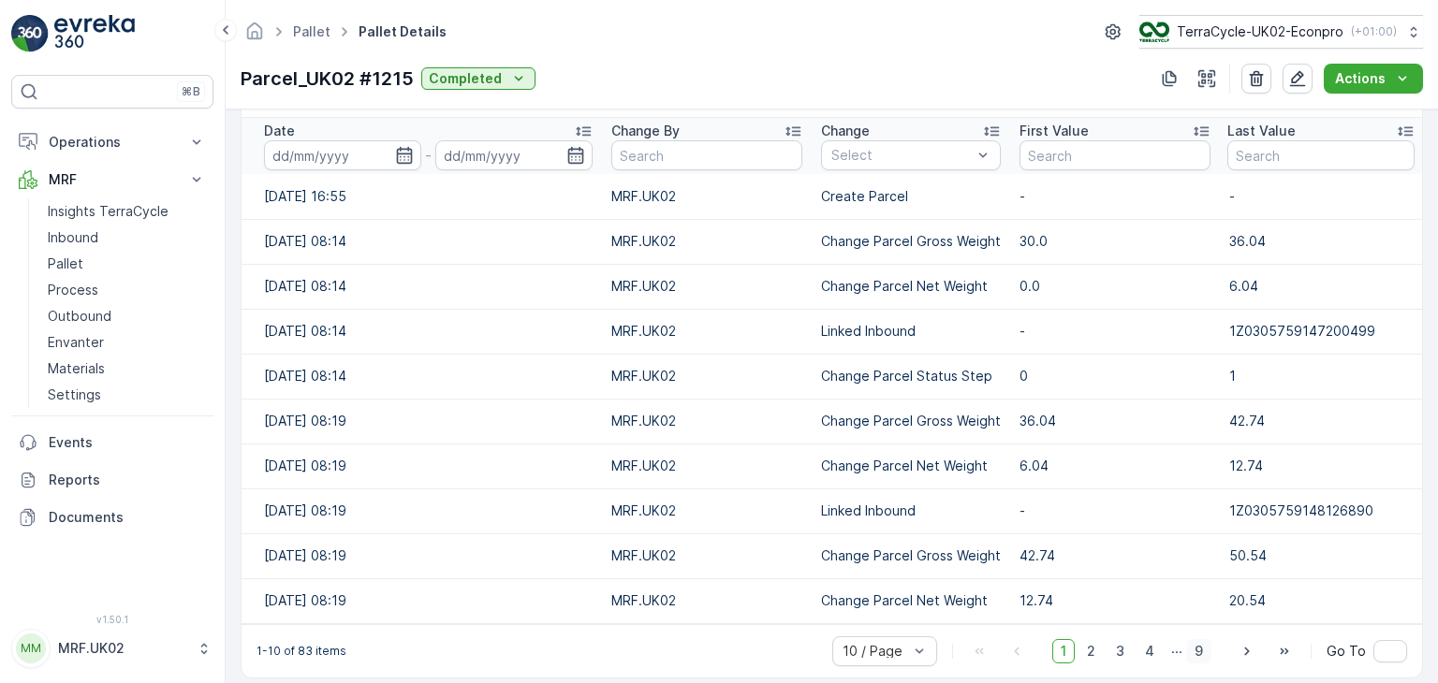
click at [1192, 655] on span "9" at bounding box center [1198, 651] width 25 height 24
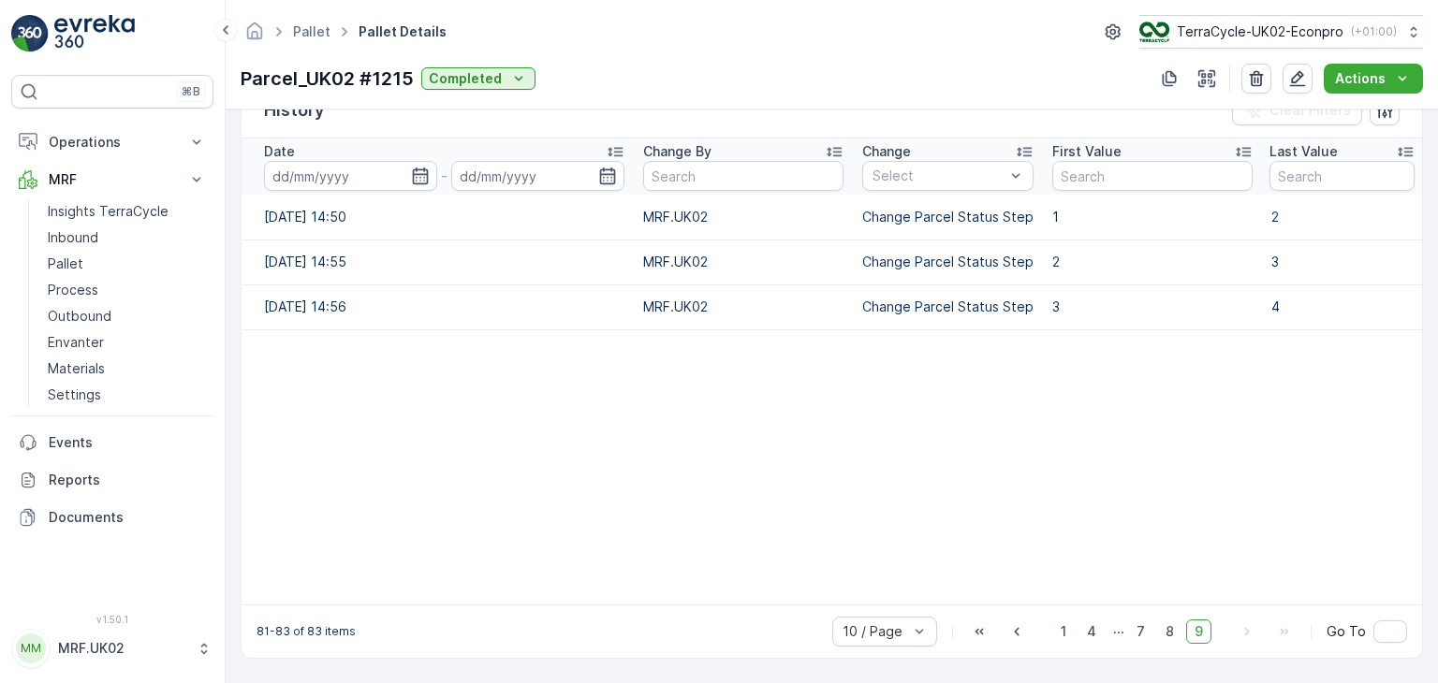
scroll to position [479, 0]
click at [1164, 635] on span "8" at bounding box center [1169, 634] width 25 height 24
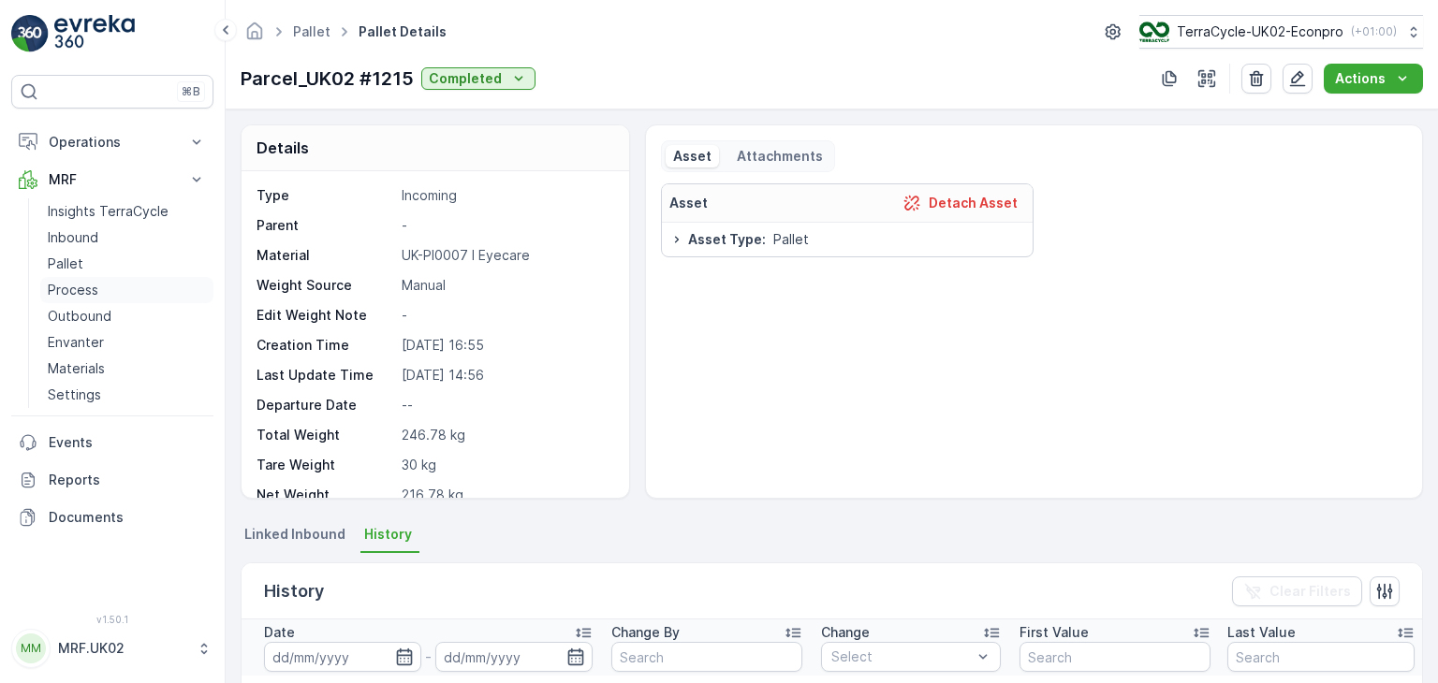
click at [97, 296] on link "Process" at bounding box center [126, 290] width 173 height 26
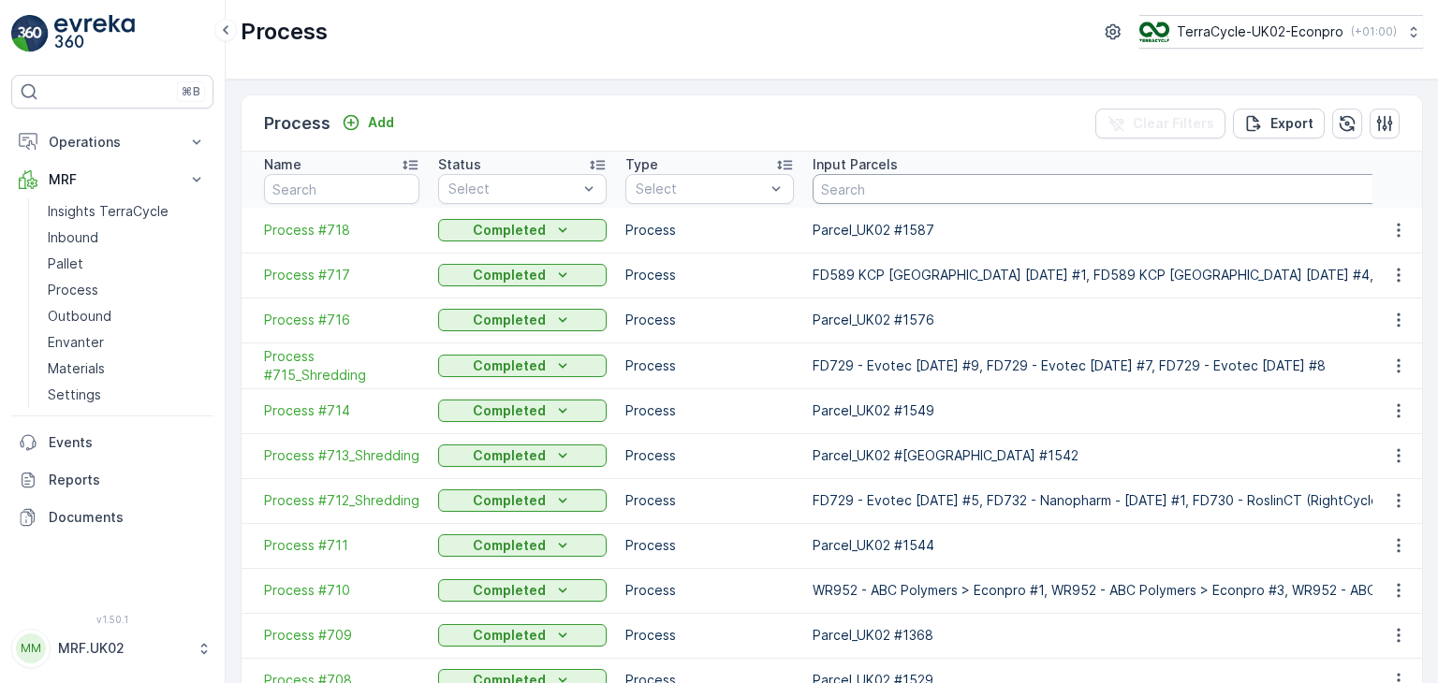
type input "1215"
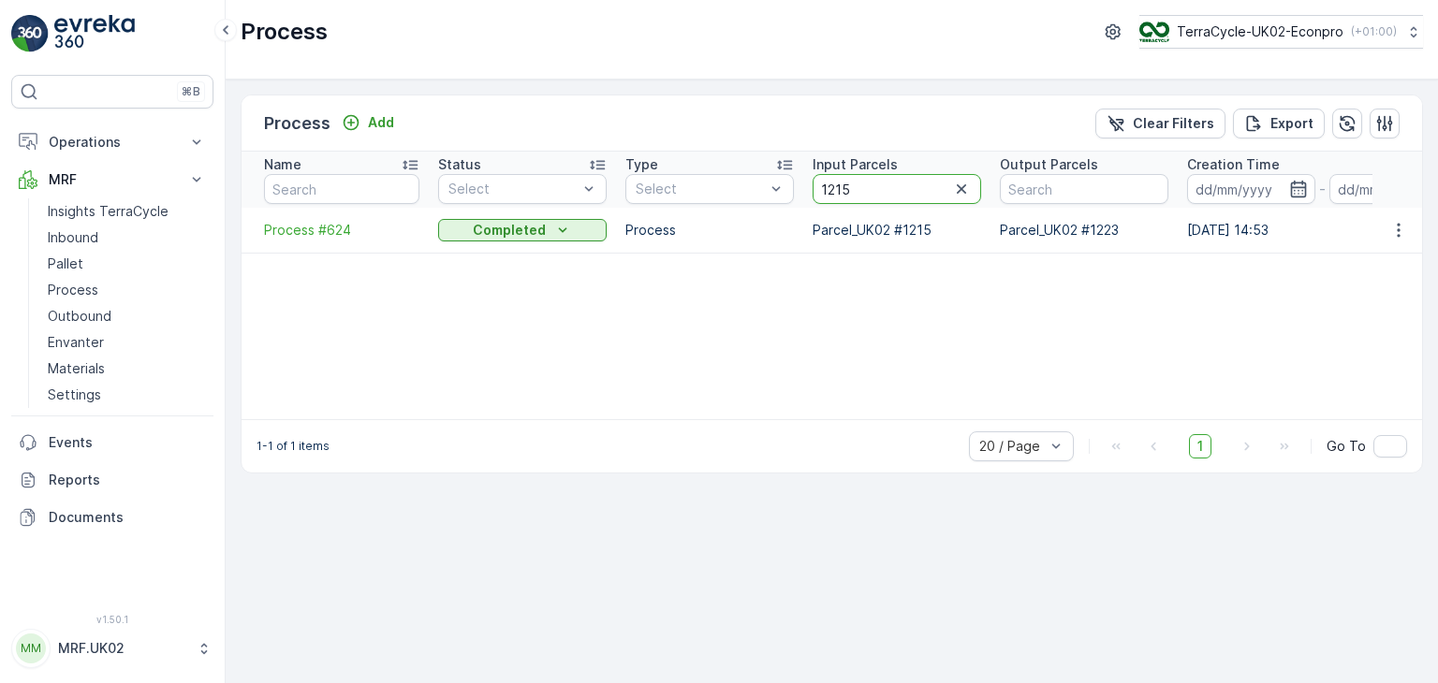
click at [855, 181] on input "1215" at bounding box center [896, 189] width 168 height 30
type input "1213"
